Goal: Task Accomplishment & Management: Use online tool/utility

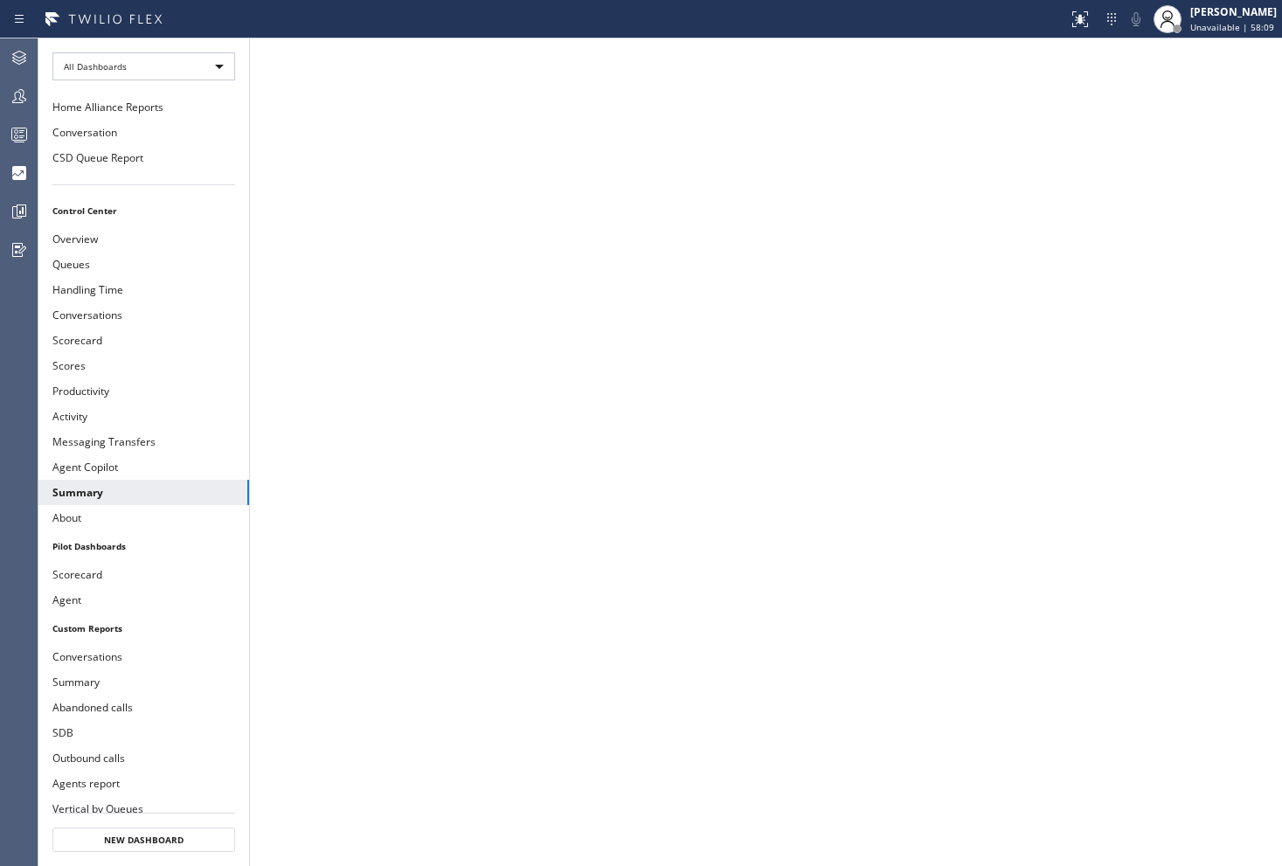
click at [1263, 13] on div "[PERSON_NAME]" at bounding box center [1234, 11] width 87 height 15
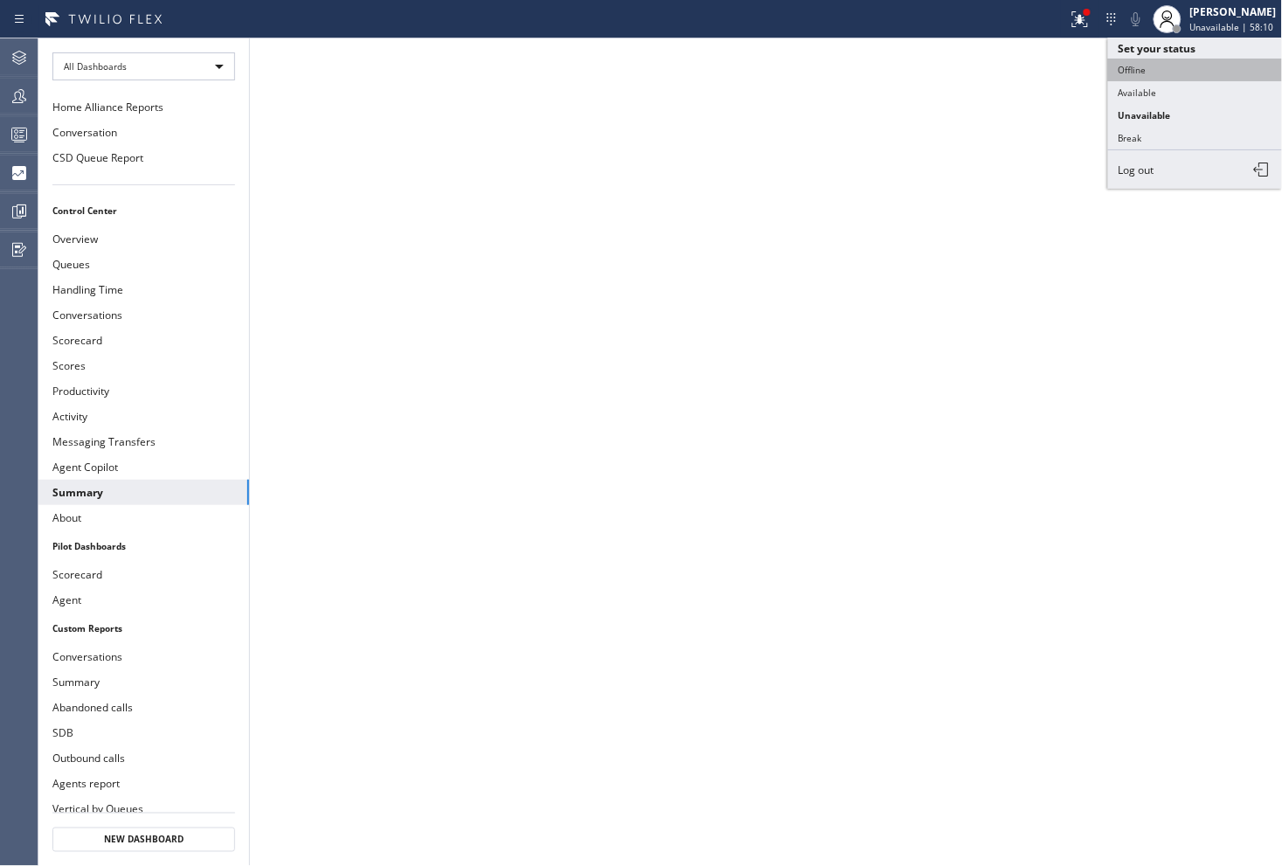
click at [1164, 66] on button "Offline" at bounding box center [1196, 70] width 175 height 23
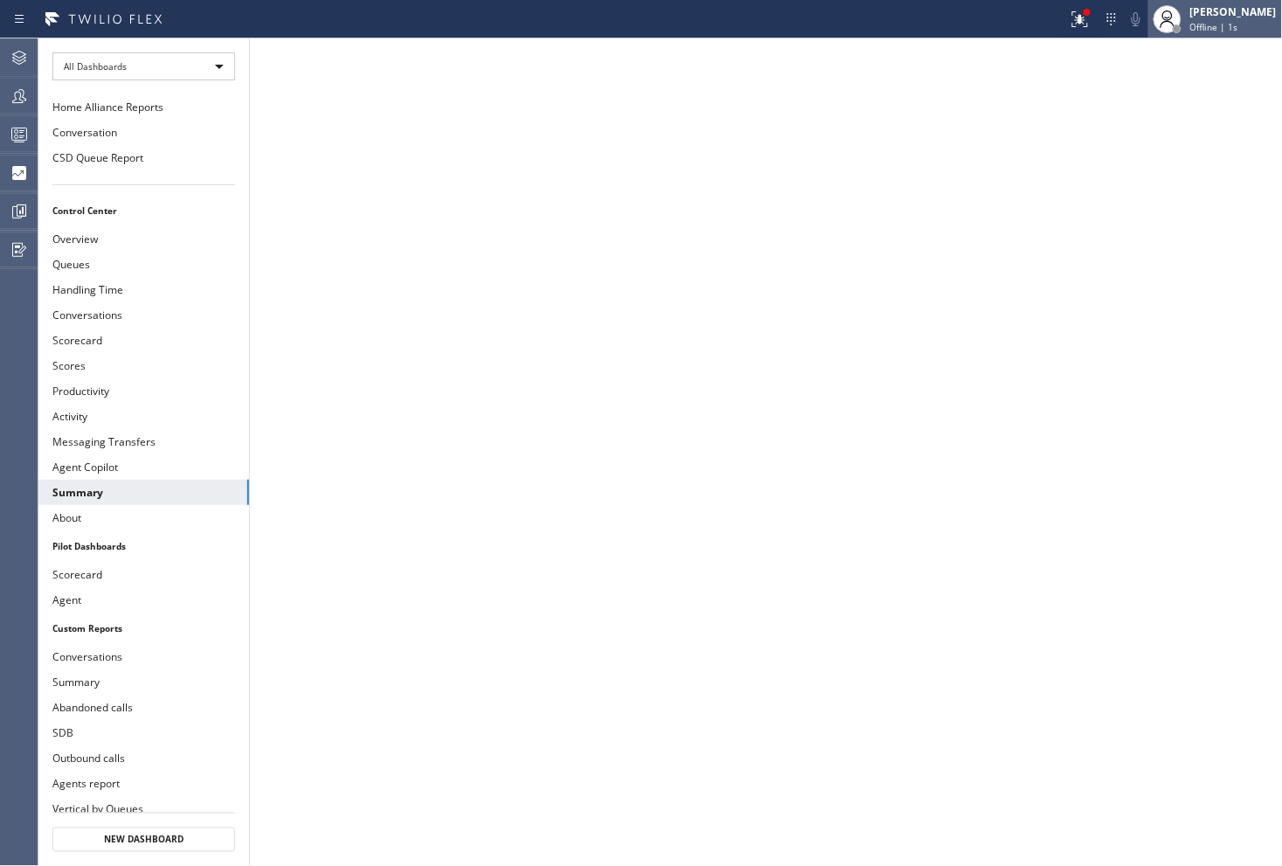
click at [1242, 22] on div "Offline | 1s" at bounding box center [1234, 27] width 87 height 12
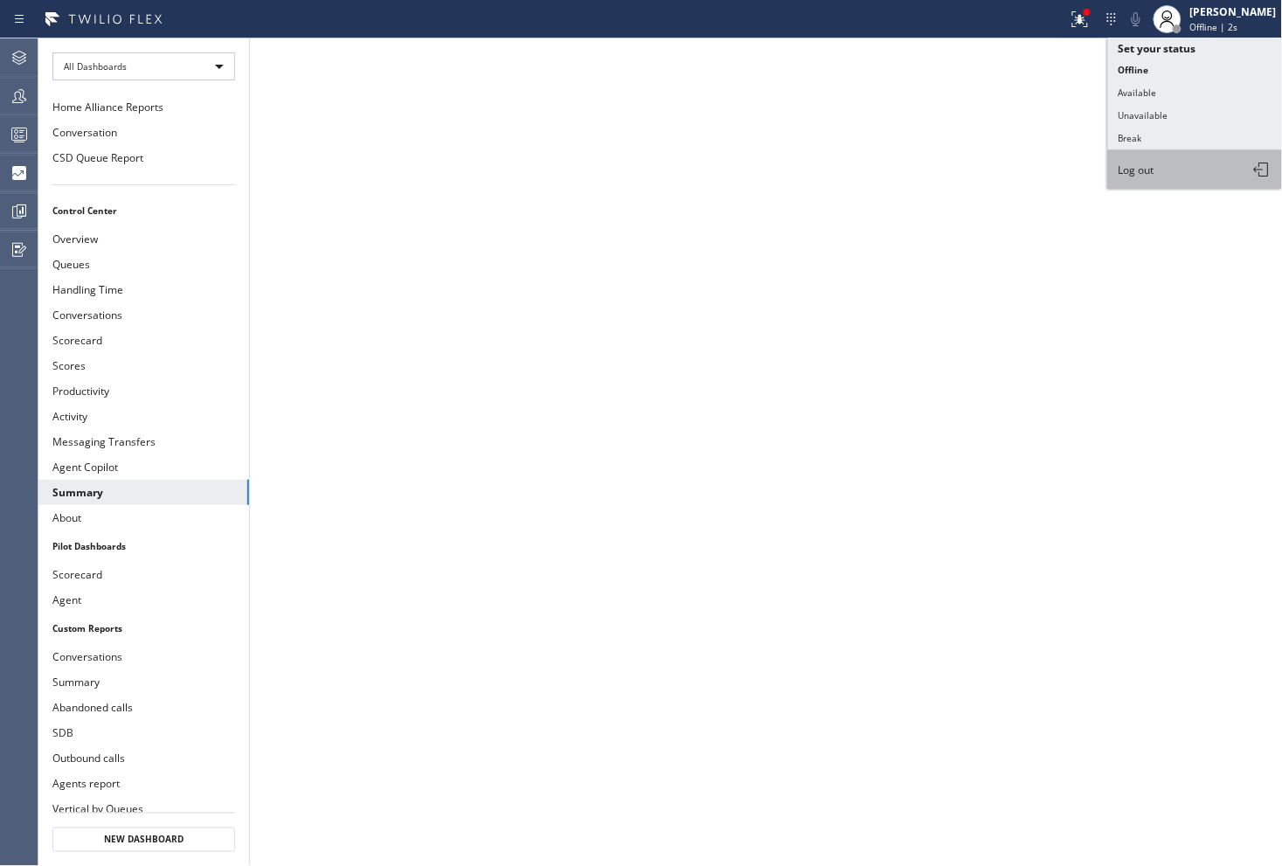
click at [1146, 168] on span "Log out" at bounding box center [1137, 170] width 36 height 15
